Goal: Task Accomplishment & Management: Complete application form

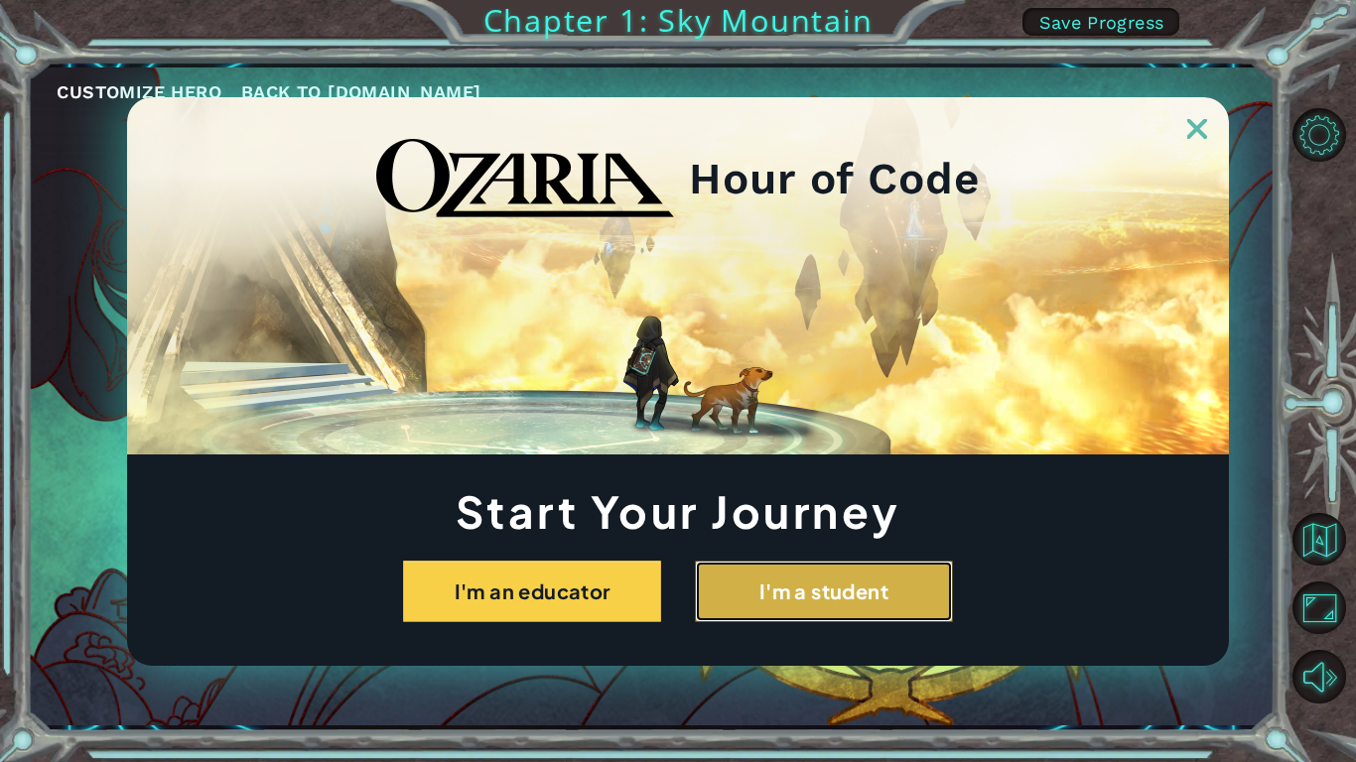
click at [874, 588] on button "I'm a student" at bounding box center [824, 592] width 258 height 62
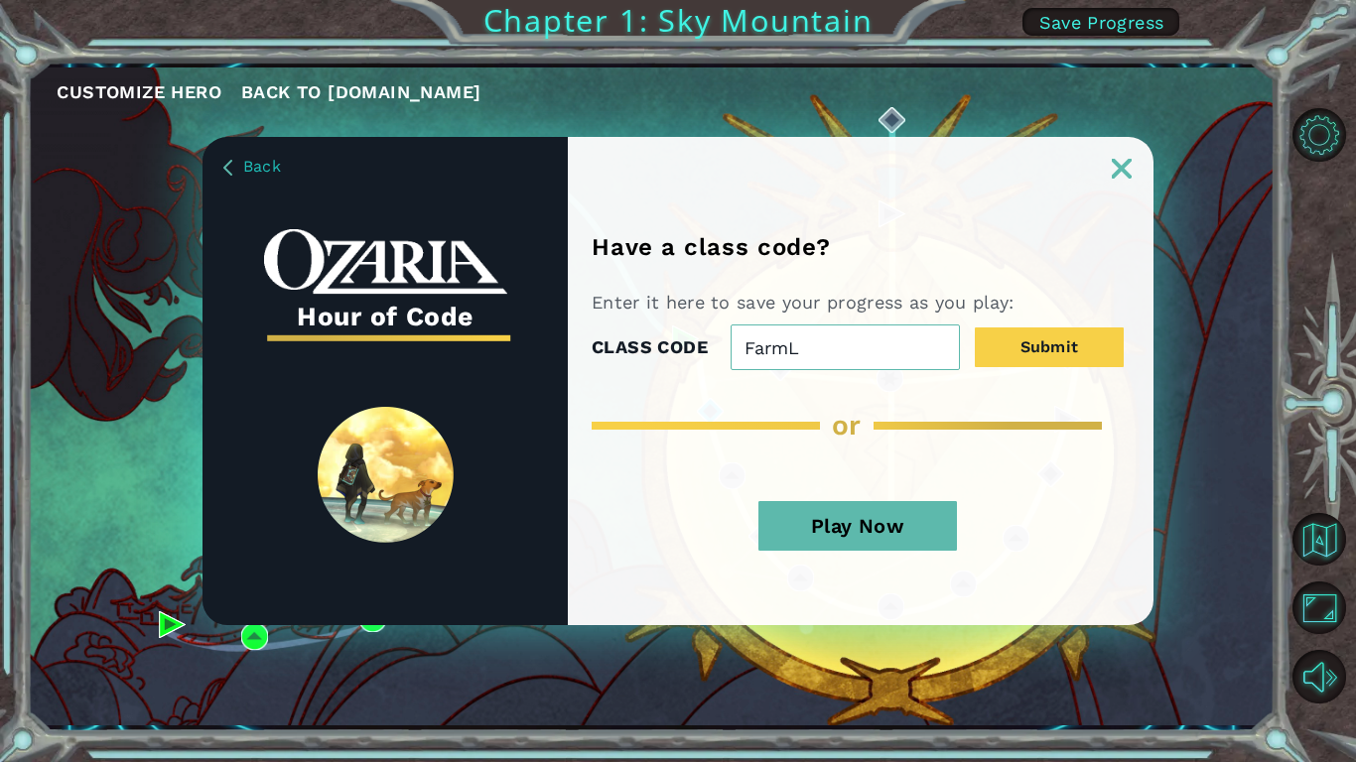
type input "FarmLegDog"
click at [1094, 329] on button "Submit" at bounding box center [1049, 348] width 149 height 40
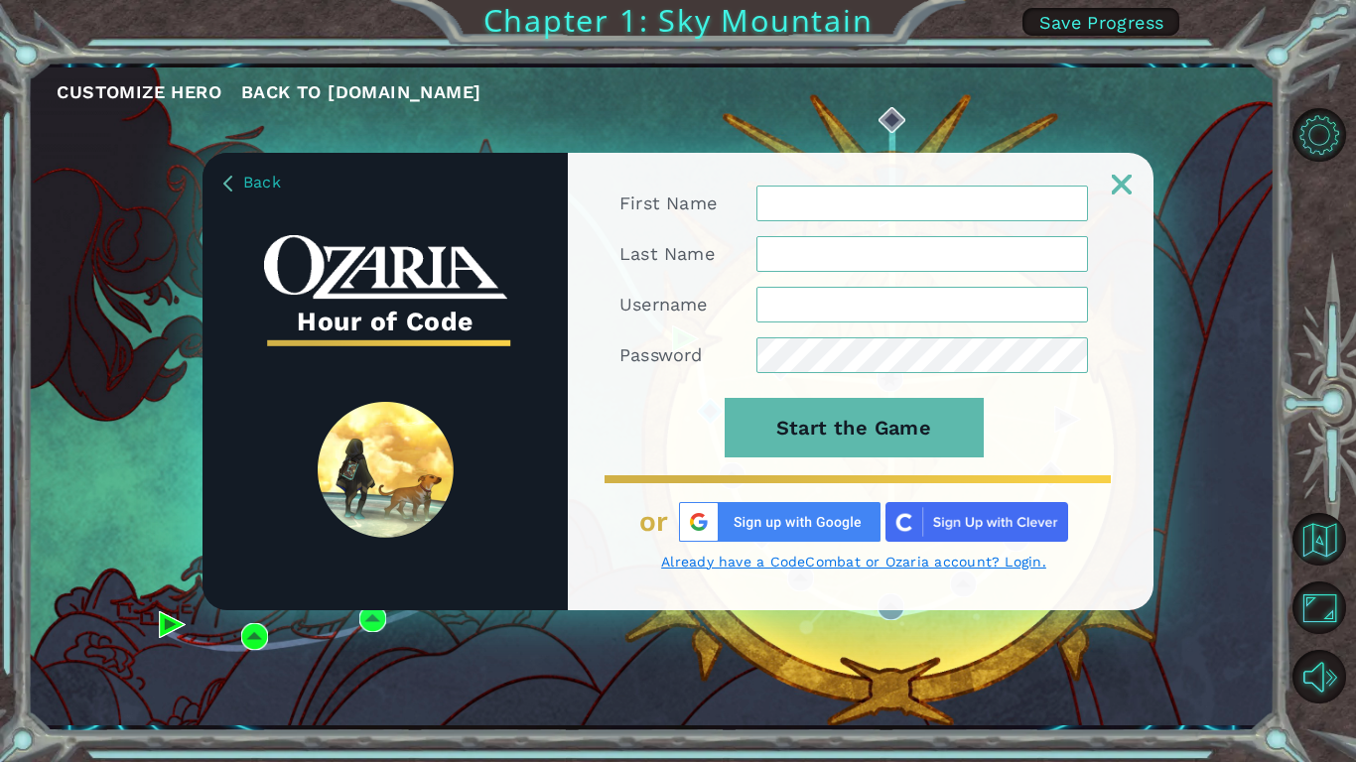
click at [811, 521] on img at bounding box center [779, 522] width 201 height 40
click at [1107, 173] on link at bounding box center [1122, 172] width 64 height 16
click at [1119, 178] on img at bounding box center [1122, 185] width 20 height 20
click at [1133, 174] on link at bounding box center [1122, 172] width 64 height 16
click at [1127, 181] on img at bounding box center [1122, 185] width 20 height 20
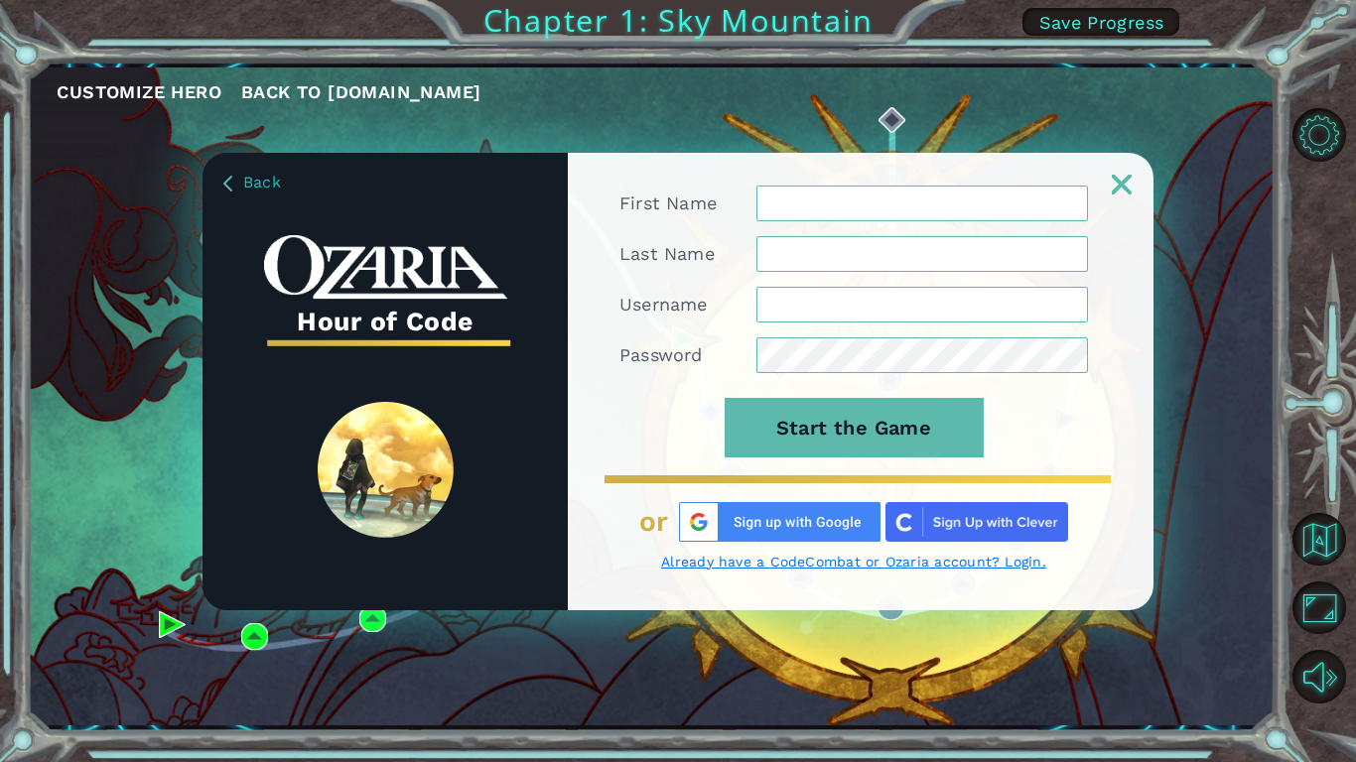
click at [1120, 187] on img at bounding box center [1122, 185] width 20 height 20
drag, startPoint x: 1120, startPoint y: 187, endPoint x: 1106, endPoint y: 189, distance: 14.0
click at [1119, 187] on img at bounding box center [1122, 185] width 20 height 20
click at [1123, 178] on img at bounding box center [1122, 185] width 20 height 20
click at [1125, 178] on img at bounding box center [1122, 185] width 20 height 20
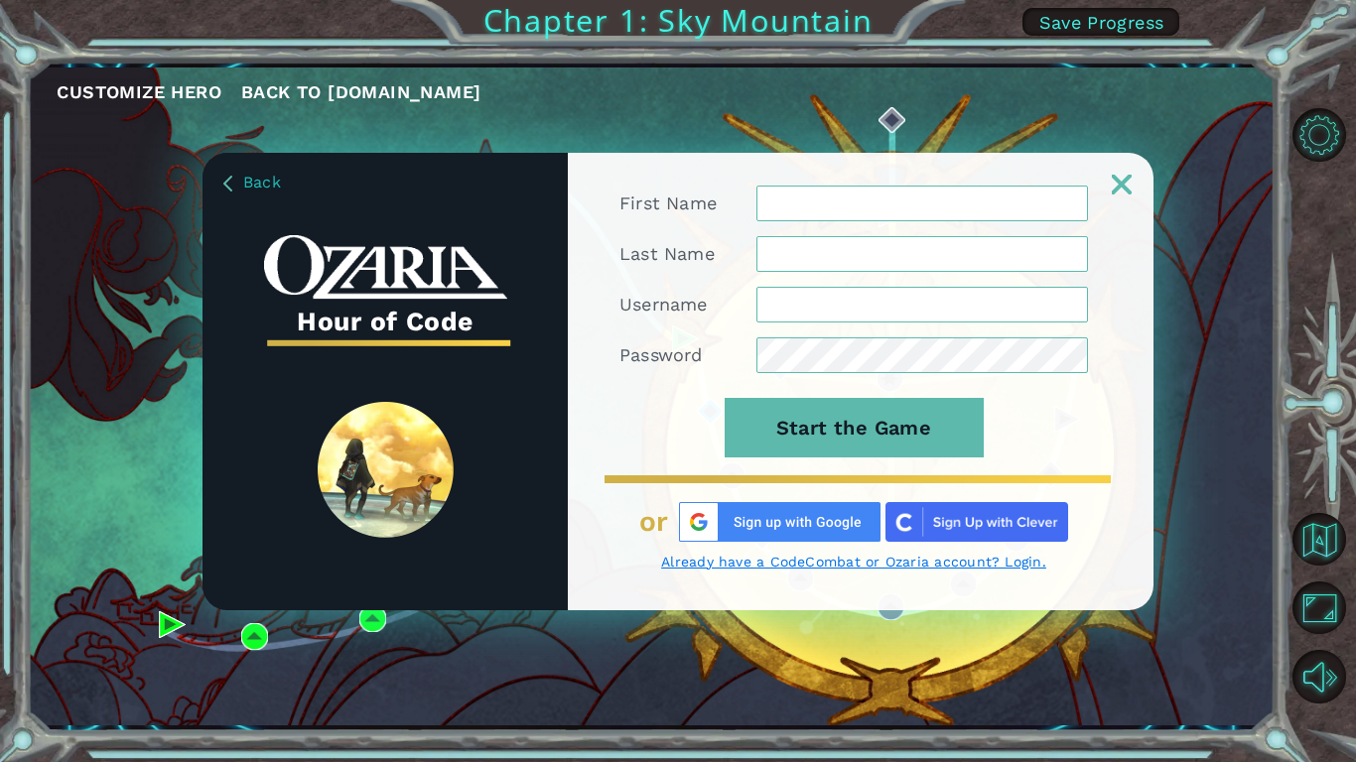
click at [1124, 176] on img at bounding box center [1122, 185] width 20 height 20
click at [1104, 162] on div at bounding box center [861, 174] width 586 height 42
click at [1097, 161] on div at bounding box center [861, 174] width 586 height 42
click at [1108, 178] on div at bounding box center [861, 174] width 586 height 42
click at [1106, 176] on link at bounding box center [1122, 172] width 64 height 16
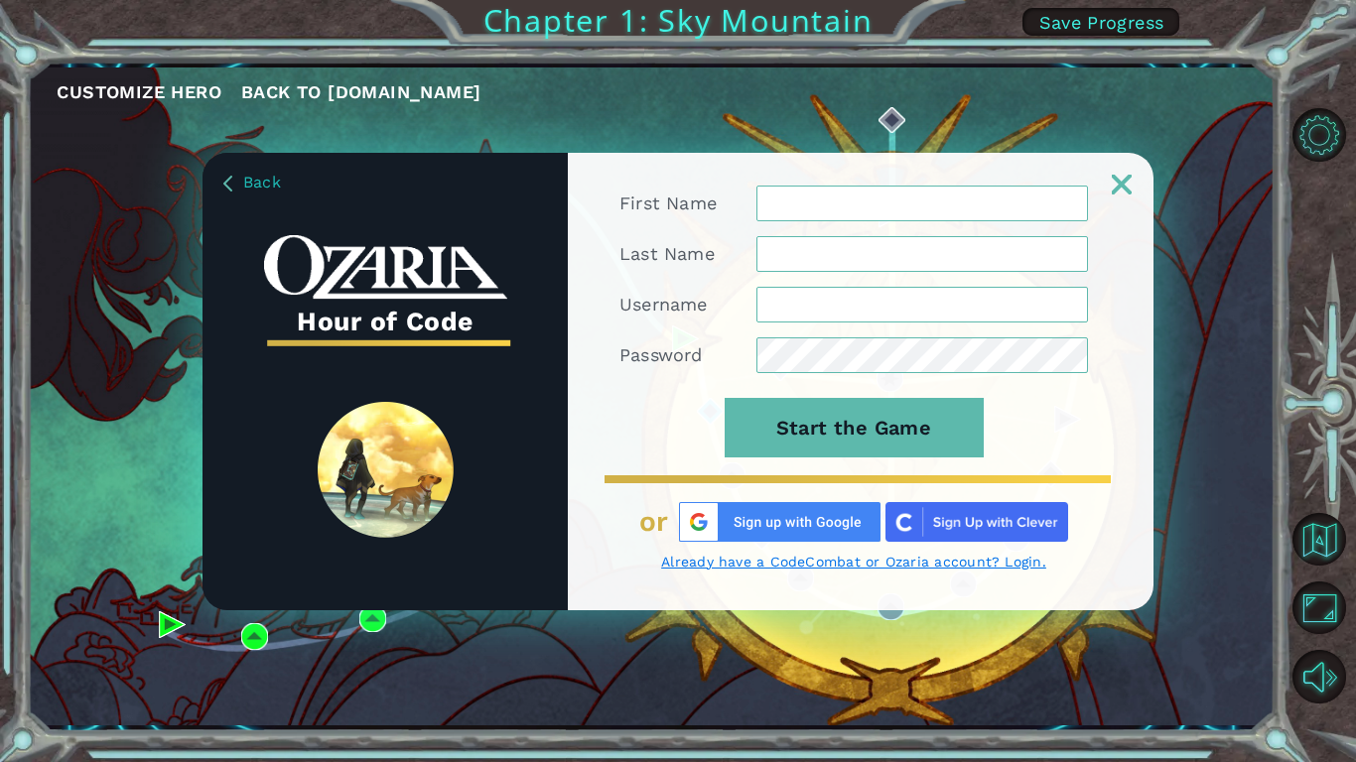
click at [1119, 205] on div "First Name Last Name Username Password Start the Game or Already have a CodeCom…" at bounding box center [861, 382] width 586 height 458
drag, startPoint x: 1112, startPoint y: 194, endPoint x: 1109, endPoint y: 183, distance: 11.3
click at [1113, 196] on div "First Name Last Name Username Password Start the Game or Already have a CodeCom…" at bounding box center [861, 398] width 586 height 425
click at [1116, 182] on div at bounding box center [861, 174] width 586 height 42
click at [1121, 186] on img at bounding box center [1122, 185] width 20 height 20
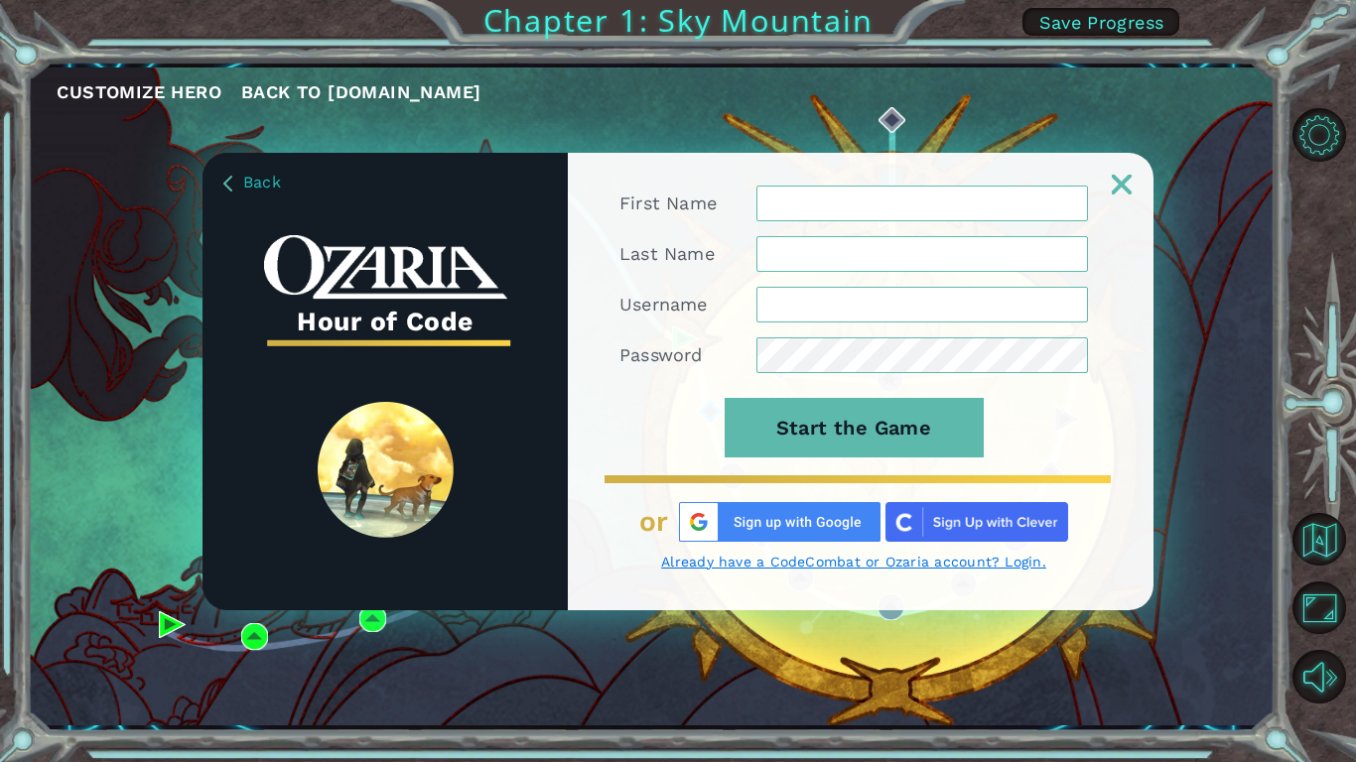
click at [1121, 20] on div "Back Hour of Code First Name Last Name Username Password Start the Game or Alre…" at bounding box center [678, 381] width 1356 height 762
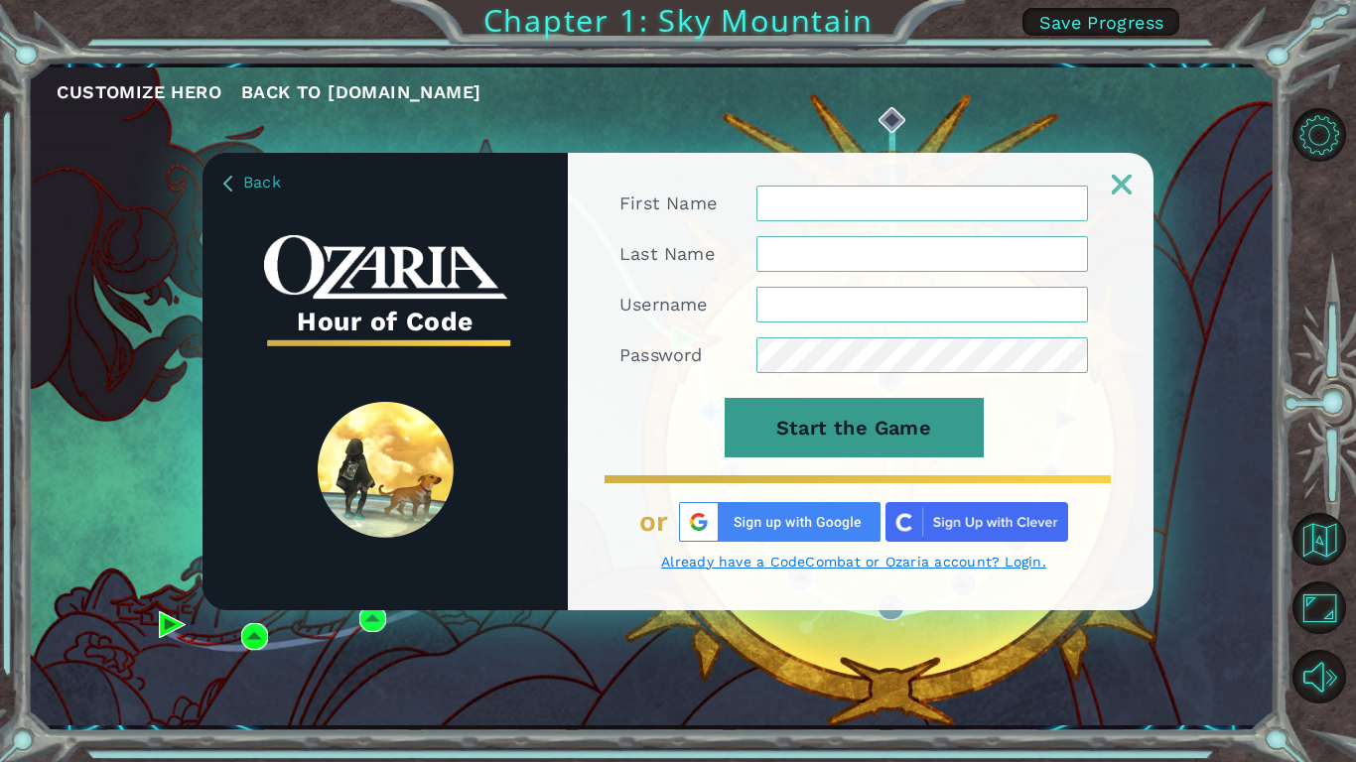
click at [912, 413] on button "Start the Game" at bounding box center [854, 428] width 259 height 60
